Goal: Task Accomplishment & Management: Manage account settings

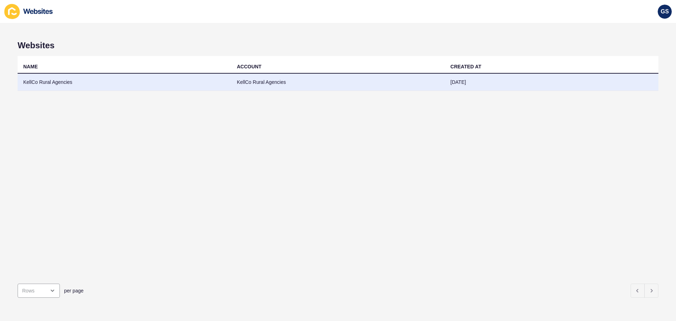
click at [178, 75] on td "KellCo Rural Agencies" at bounding box center [125, 82] width 214 height 17
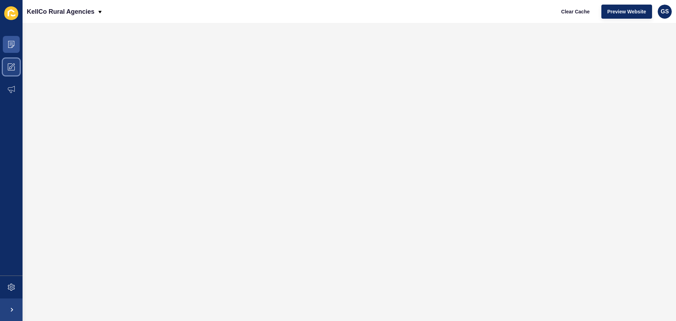
click at [16, 62] on span at bounding box center [11, 67] width 23 height 23
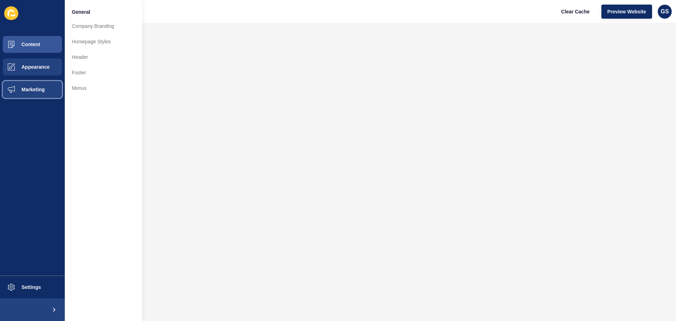
click at [29, 86] on button "Marketing" at bounding box center [32, 89] width 65 height 23
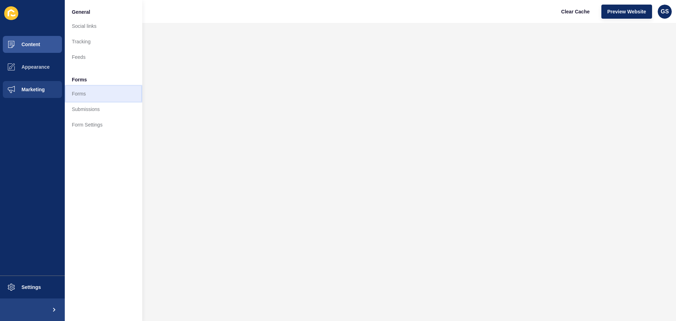
click at [85, 91] on link "Forms" at bounding box center [103, 93] width 77 height 15
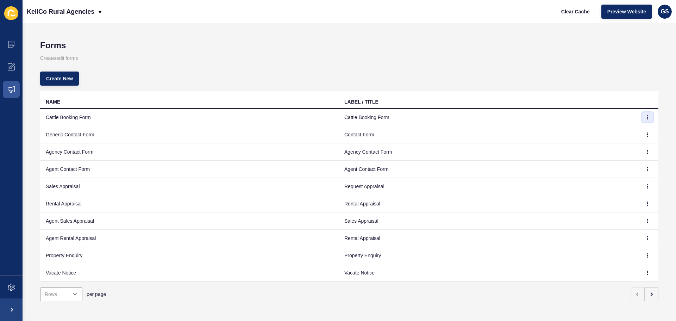
click at [642, 115] on button "button" at bounding box center [647, 117] width 11 height 10
click at [627, 127] on link "Edit" at bounding box center [622, 131] width 49 height 15
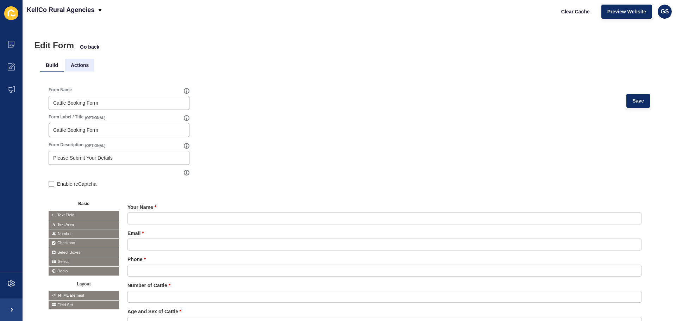
click at [80, 66] on li "Actions" at bounding box center [79, 65] width 29 height 13
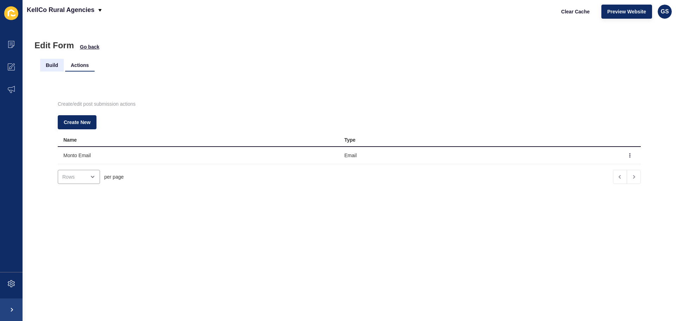
click at [50, 67] on li "Build" at bounding box center [52, 65] width 24 height 13
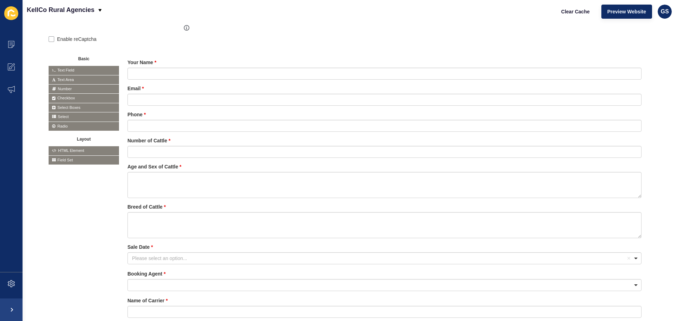
scroll to position [43, 0]
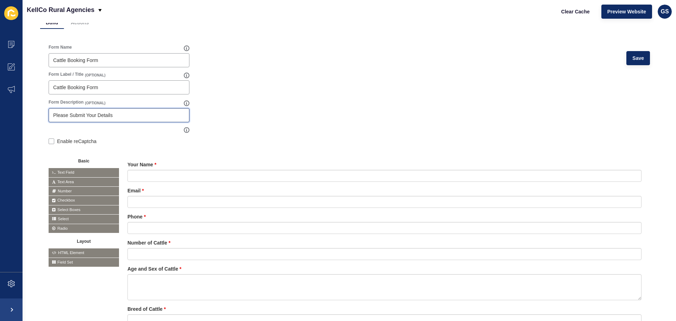
click at [106, 118] on input "Please Submit Your Details" at bounding box center [119, 115] width 132 height 7
click at [265, 113] on form "Form Name Cattle Booking Form Save Form Label / Title (OPTIONAL) Cattle Booking…" at bounding box center [350, 260] width 602 height 433
click at [76, 142] on label "Enable reCaptcha" at bounding box center [76, 141] width 39 height 7
click at [53, 142] on input "Enable reCaptcha" at bounding box center [51, 142] width 5 height 5
checkbox input "true"
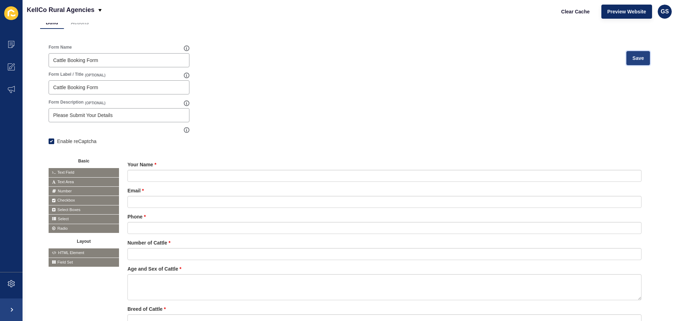
click at [633, 56] on span "Save" at bounding box center [639, 58] width 12 height 7
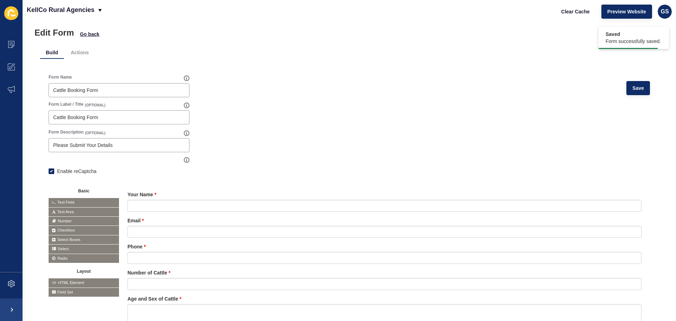
scroll to position [0, 0]
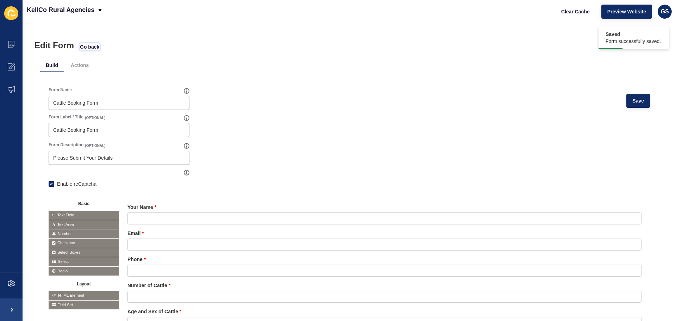
click at [85, 45] on span "Go back" at bounding box center [89, 46] width 19 height 7
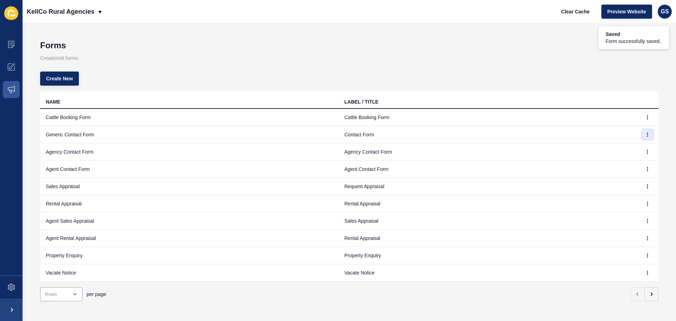
click at [642, 132] on button "button" at bounding box center [647, 135] width 11 height 10
click at [615, 148] on link "Edit" at bounding box center [622, 148] width 49 height 15
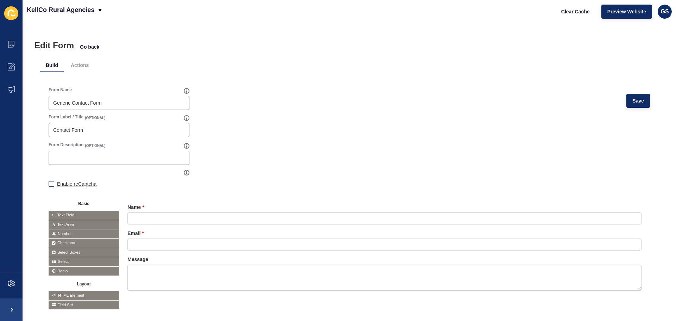
click at [79, 185] on label "Enable reCaptcha" at bounding box center [76, 183] width 39 height 7
click at [53, 185] on input "Enable reCaptcha" at bounding box center [51, 184] width 5 height 5
checkbox input "true"
click at [631, 92] on div "Form Name Generic Contact Form Save" at bounding box center [350, 100] width 602 height 27
click at [627, 104] on button "Save" at bounding box center [639, 101] width 24 height 14
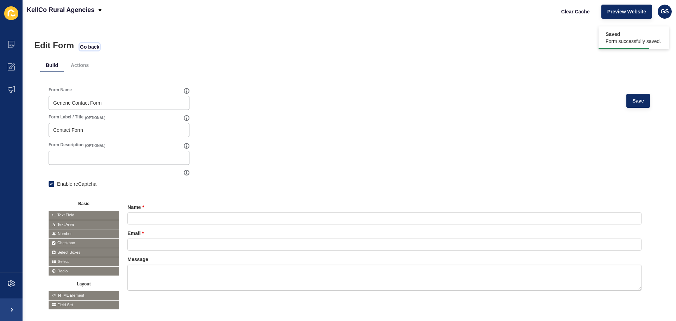
click at [91, 46] on span "Go back" at bounding box center [89, 46] width 19 height 7
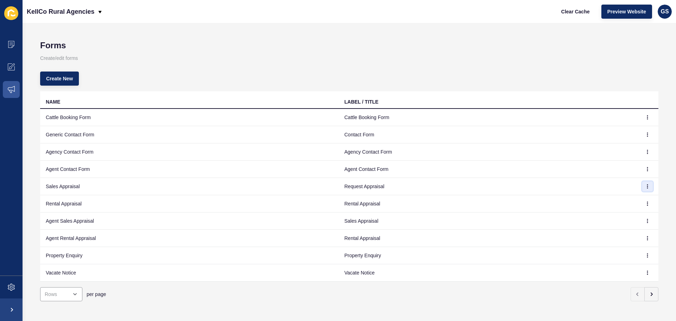
click at [647, 184] on button "button" at bounding box center [647, 186] width 11 height 10
click at [617, 199] on link "Edit" at bounding box center [622, 200] width 49 height 15
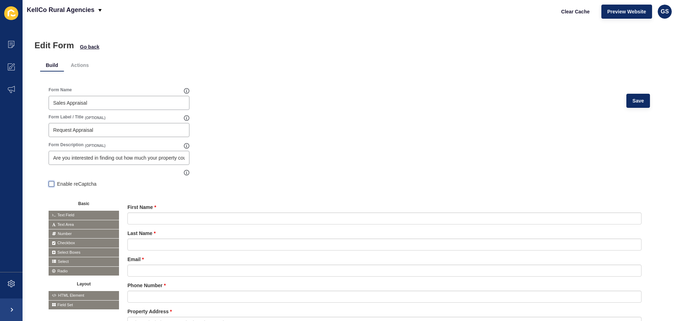
click at [51, 185] on label at bounding box center [52, 184] width 6 height 6
click at [51, 185] on input "Enable reCaptcha" at bounding box center [51, 184] width 5 height 5
checkbox input "true"
click at [638, 100] on span "Save" at bounding box center [639, 100] width 12 height 7
click at [93, 48] on span "Go back" at bounding box center [89, 46] width 19 height 7
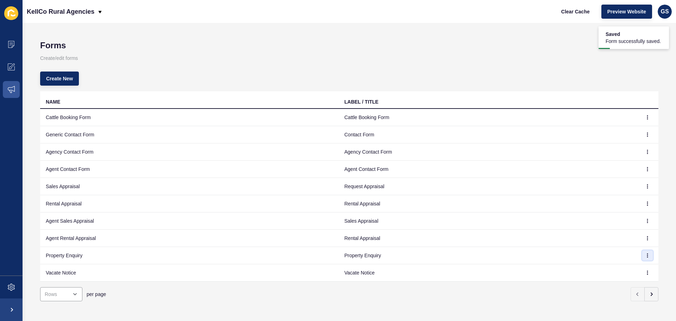
click at [644, 251] on button "button" at bounding box center [647, 255] width 11 height 10
click at [629, 272] on link "Edit" at bounding box center [622, 269] width 49 height 15
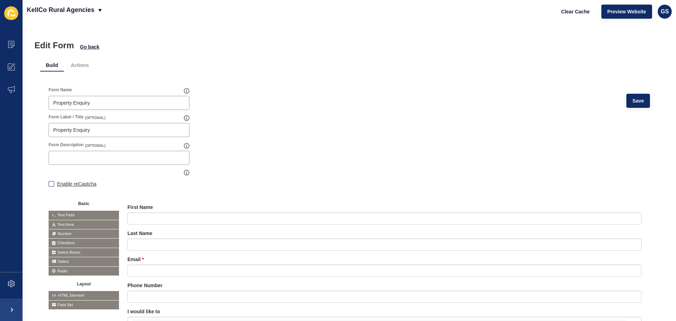
click at [58, 184] on label "Enable reCaptcha" at bounding box center [76, 183] width 39 height 7
click at [53, 184] on input "Enable reCaptcha" at bounding box center [51, 184] width 5 height 5
checkbox input "true"
click at [638, 100] on span "Save" at bounding box center [639, 100] width 12 height 7
click at [2, 45] on span at bounding box center [11, 44] width 23 height 23
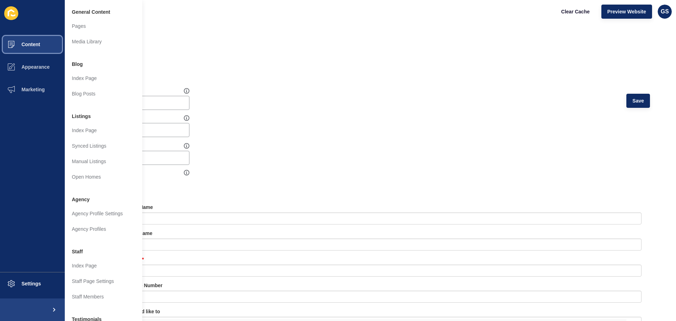
click at [29, 47] on span "Content" at bounding box center [19, 45] width 41 height 6
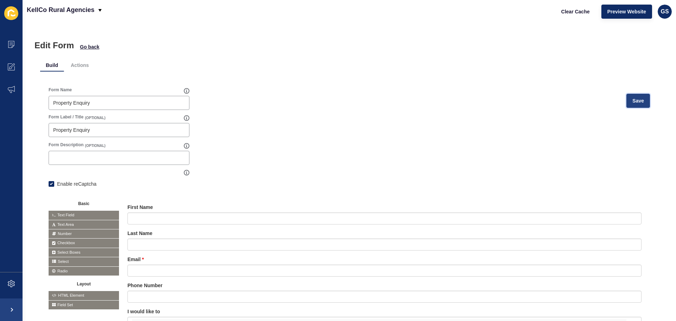
click at [633, 100] on span "Save" at bounding box center [639, 100] width 12 height 7
click at [8, 52] on span at bounding box center [11, 44] width 23 height 23
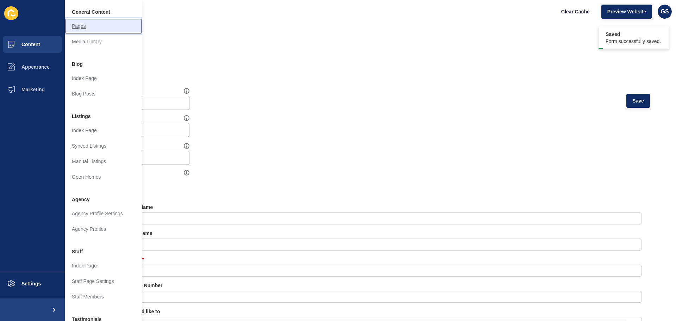
click at [75, 27] on link "Pages" at bounding box center [103, 25] width 77 height 15
